Goal: Information Seeking & Learning: Learn about a topic

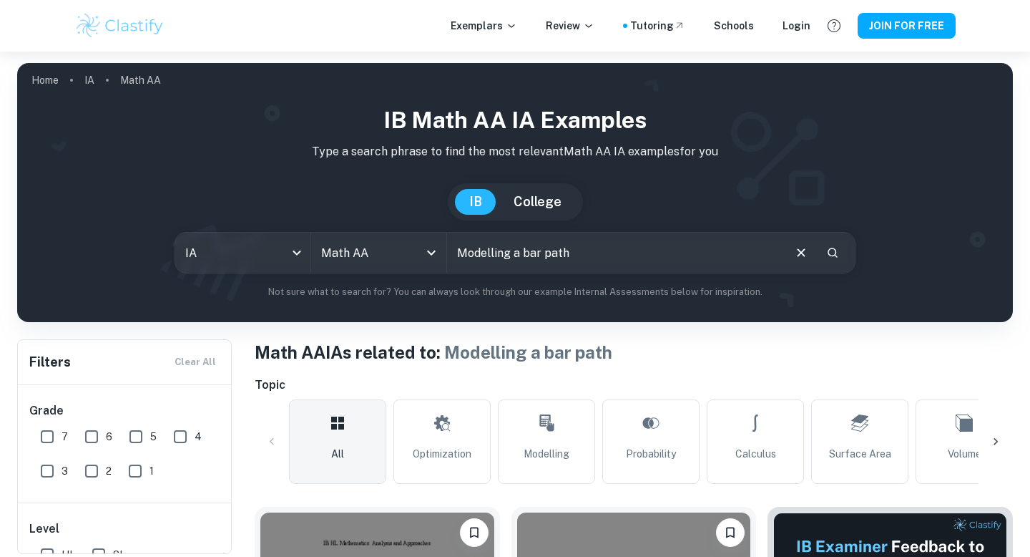
click at [529, 253] on input "Modelling a bar path" at bounding box center [614, 253] width 335 height 40
type input "Modelling a path"
click at [55, 434] on input "7" at bounding box center [47, 436] width 29 height 29
checkbox input "true"
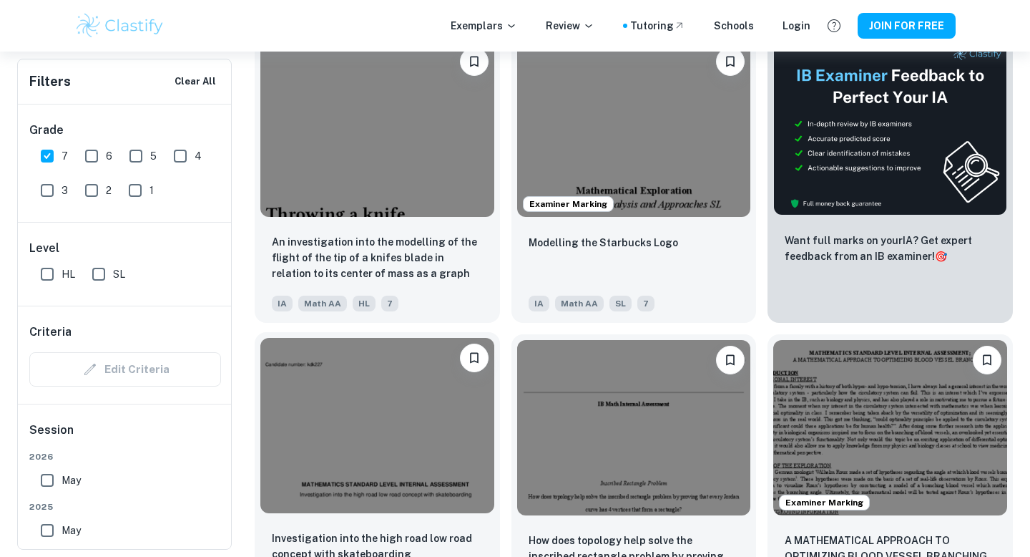
scroll to position [499, 0]
